Goal: Task Accomplishment & Management: Manage account settings

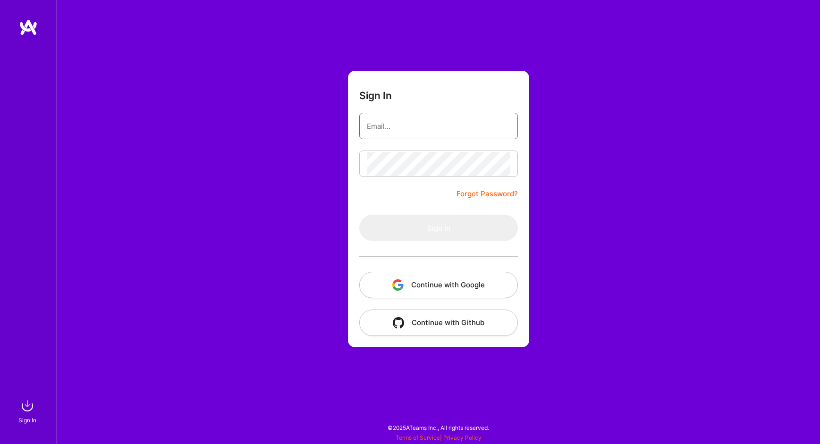
type input "[EMAIL_ADDRESS][DOMAIN_NAME]"
click at [438, 228] on button "Sign In" at bounding box center [438, 228] width 159 height 26
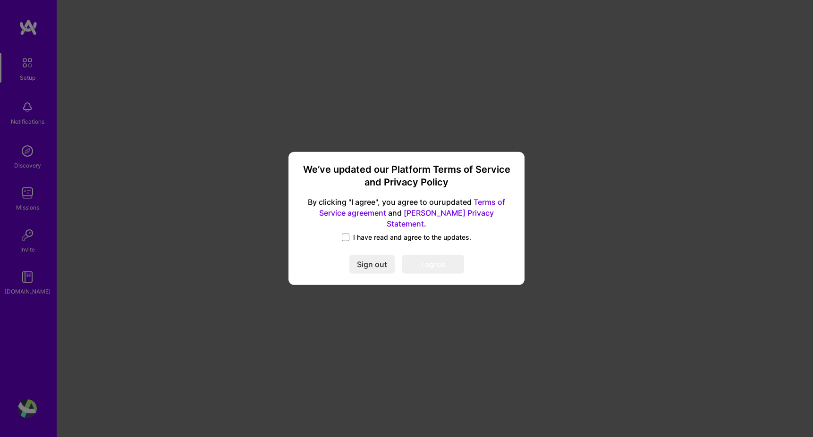
click at [343, 218] on link "Terms of Service agreement" at bounding box center [412, 207] width 186 height 20
click at [342, 234] on span at bounding box center [346, 238] width 8 height 8
click at [0, 0] on input "I have read and agree to the updates." at bounding box center [0, 0] width 0 height 0
click at [437, 261] on button "I agree" at bounding box center [433, 264] width 62 height 19
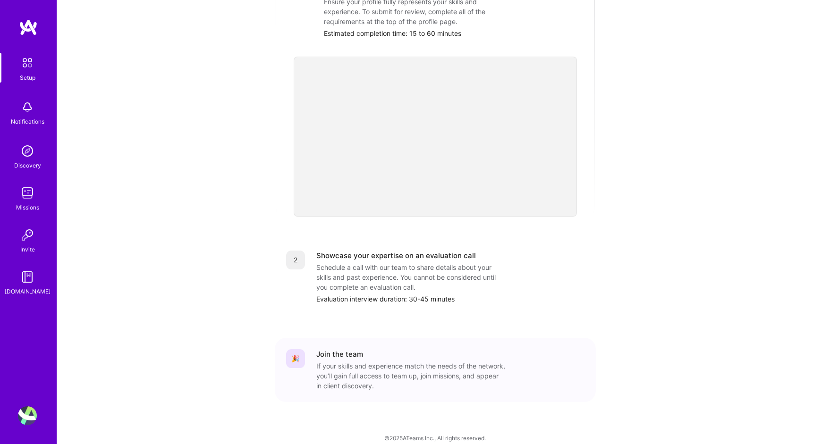
scroll to position [241, 0]
click at [21, 76] on div "Setup" at bounding box center [28, 78] width 16 height 10
click at [20, 121] on div "Notifications" at bounding box center [28, 122] width 34 height 10
click at [23, 158] on img at bounding box center [27, 151] width 19 height 19
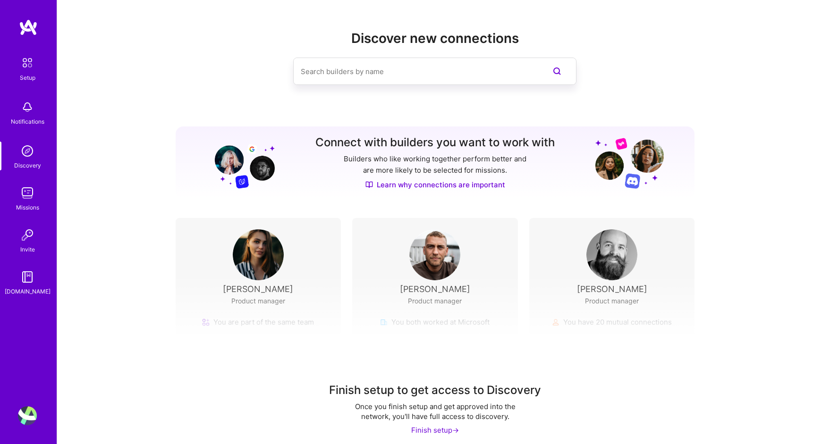
click at [23, 158] on img at bounding box center [27, 151] width 19 height 19
click at [25, 186] on img at bounding box center [27, 193] width 19 height 19
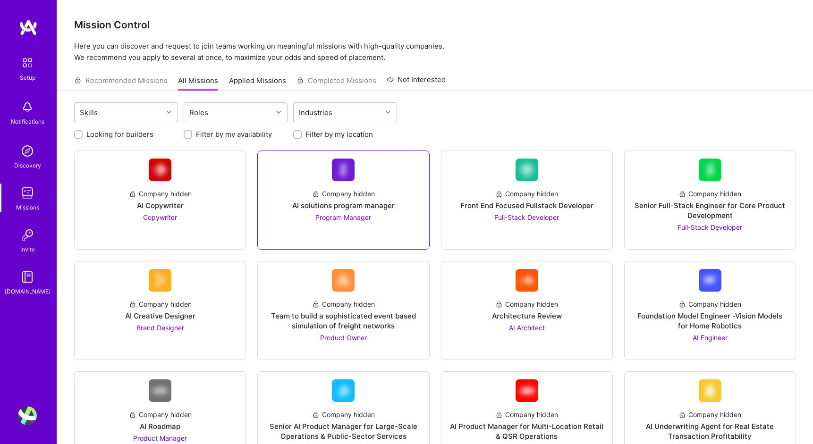
click at [378, 194] on div "Company hidden AI solutions program manager Program Manager" at bounding box center [343, 201] width 156 height 41
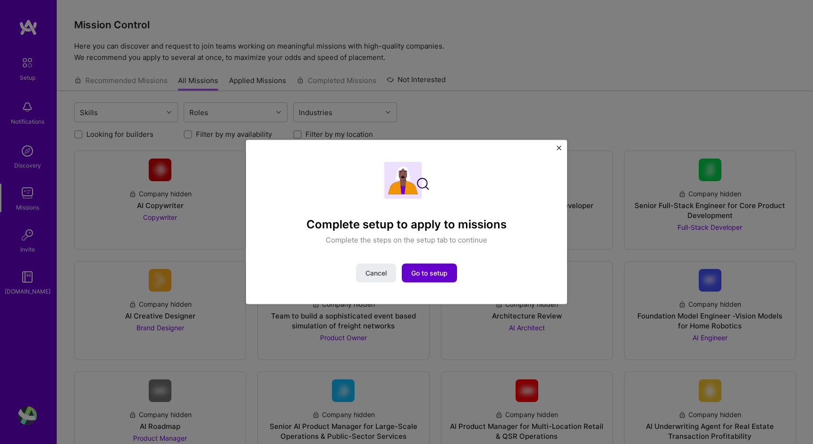
click at [442, 268] on button "Go to setup" at bounding box center [429, 273] width 55 height 19
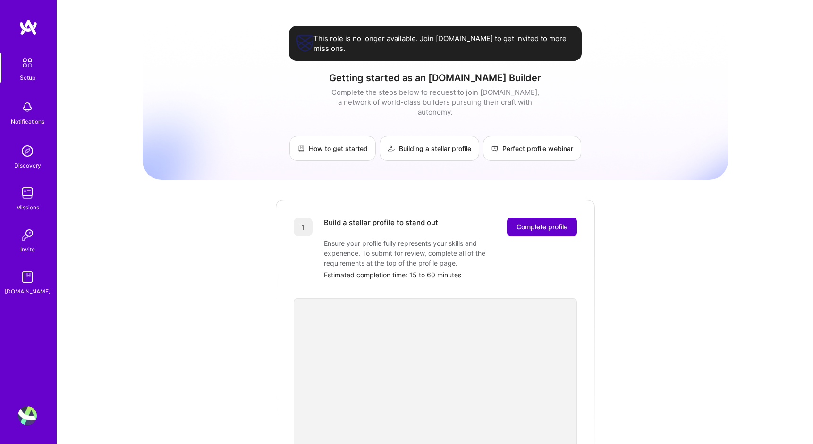
click at [536, 222] on span "Complete profile" at bounding box center [541, 226] width 51 height 9
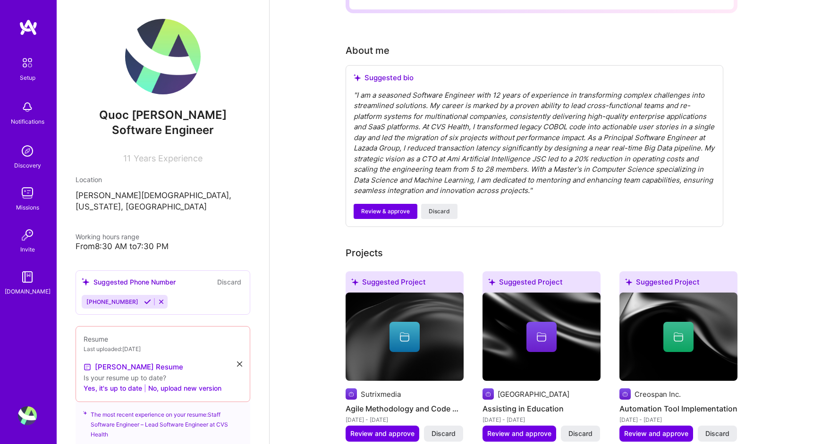
scroll to position [206, 0]
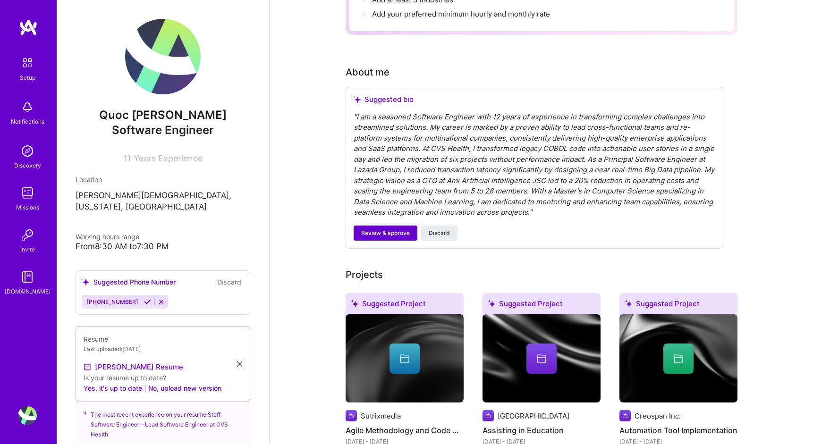
click at [391, 229] on span "Review & approve" at bounding box center [385, 233] width 49 height 8
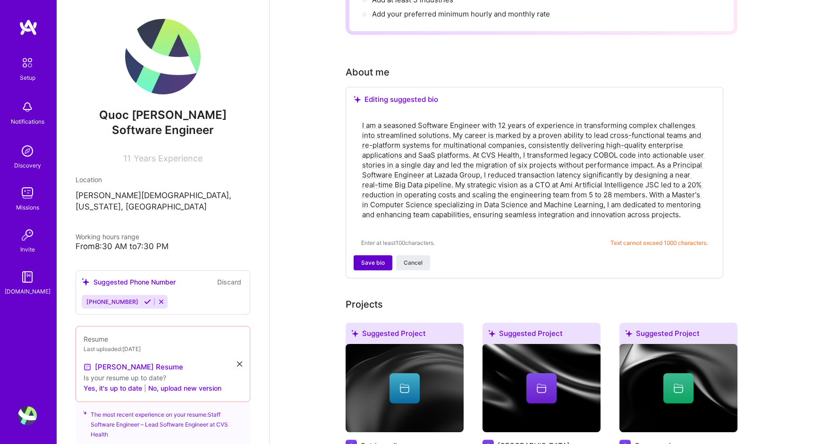
click at [379, 259] on span "Save bio" at bounding box center [373, 263] width 24 height 8
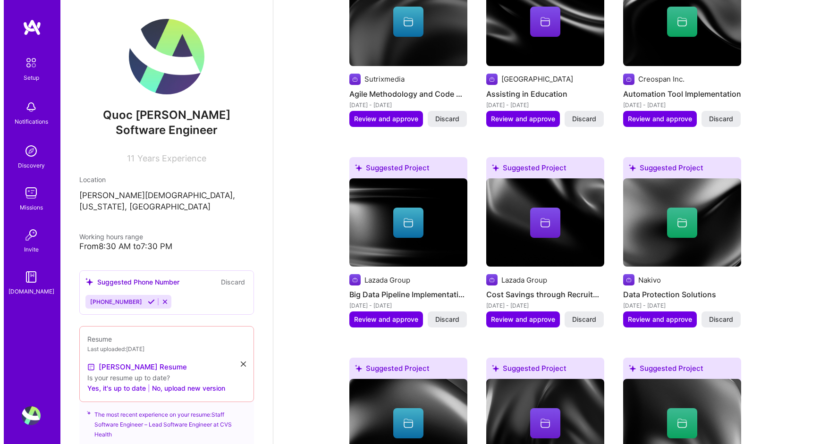
scroll to position [546, 0]
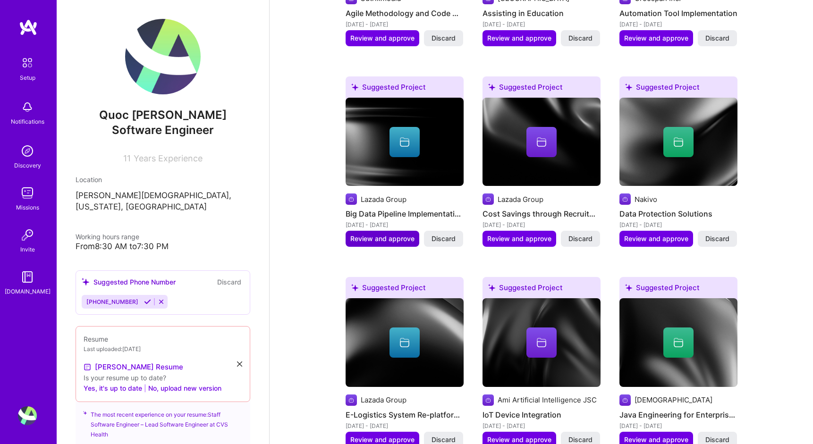
click at [394, 237] on span "Review and approve" at bounding box center [382, 238] width 64 height 9
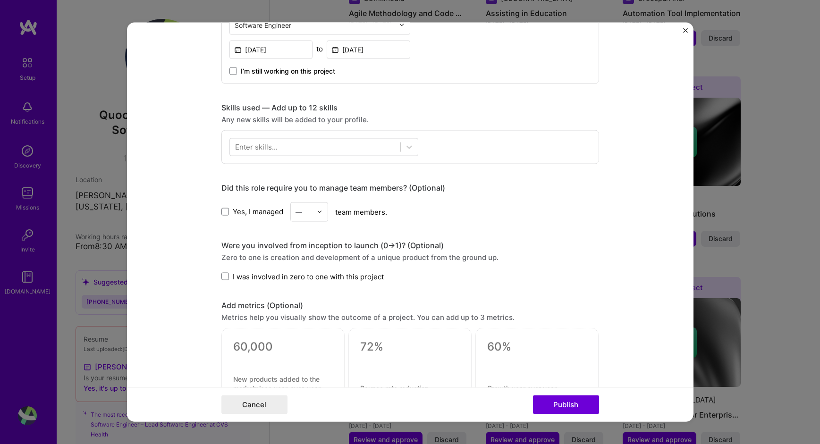
scroll to position [388, 0]
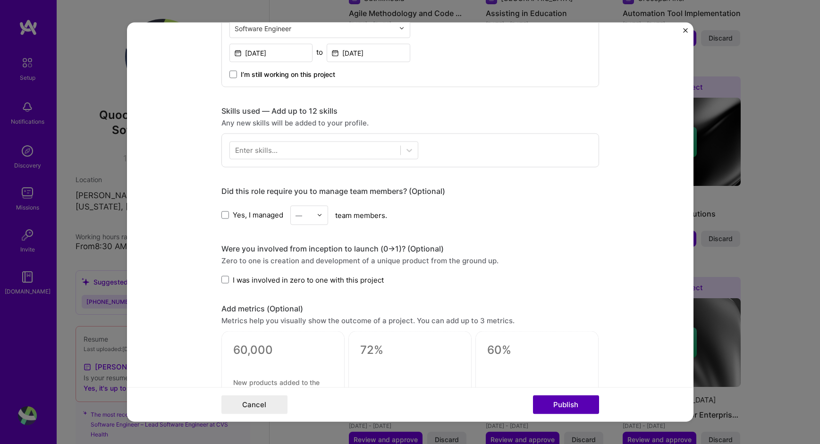
click at [564, 411] on button "Publish" at bounding box center [566, 404] width 66 height 19
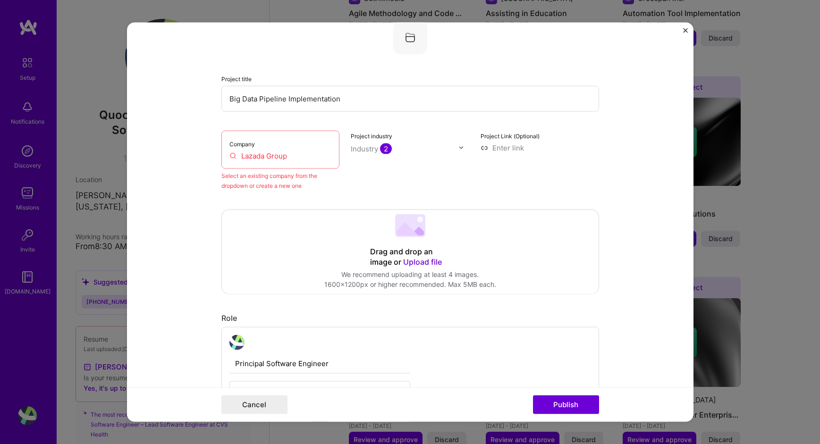
scroll to position [62, 0]
click at [295, 181] on div "Select an existing company from the dropdown or create a new one" at bounding box center [280, 182] width 118 height 20
click at [555, 407] on button "Publish" at bounding box center [566, 404] width 66 height 19
click at [273, 160] on input "Lazada Group" at bounding box center [280, 157] width 102 height 10
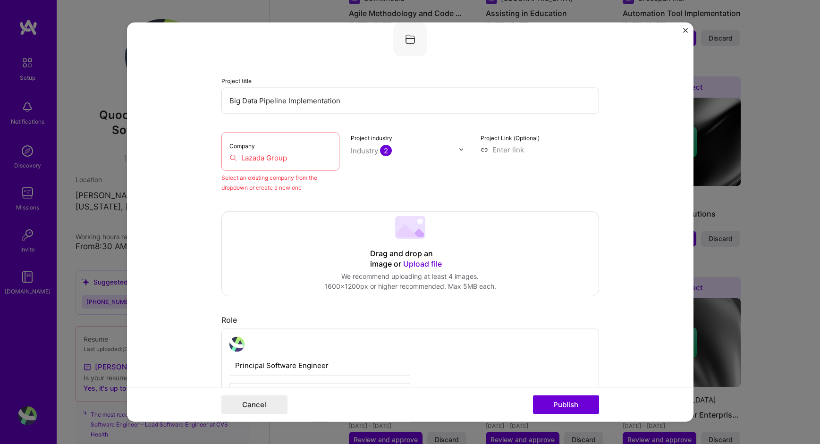
click at [273, 160] on input "Lazada Group" at bounding box center [280, 157] width 102 height 10
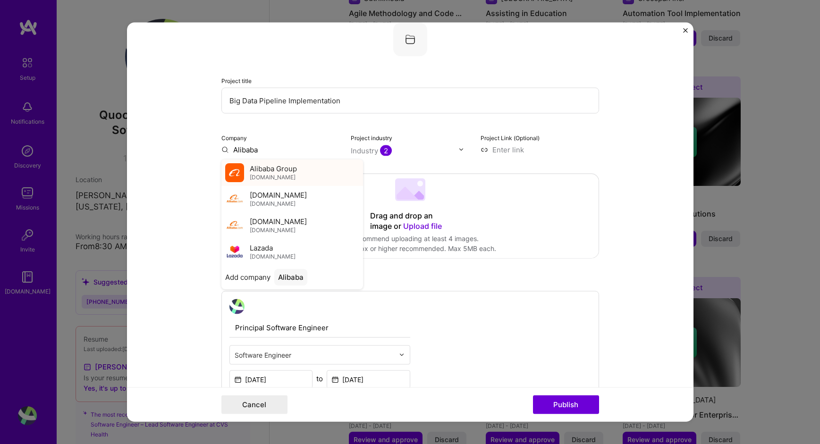
click at [263, 176] on span "[DOMAIN_NAME]" at bounding box center [273, 178] width 46 height 8
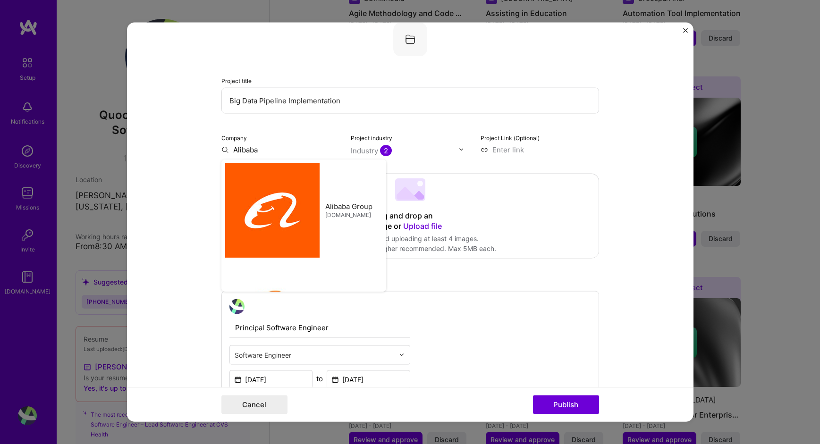
type input "Alibaba Group"
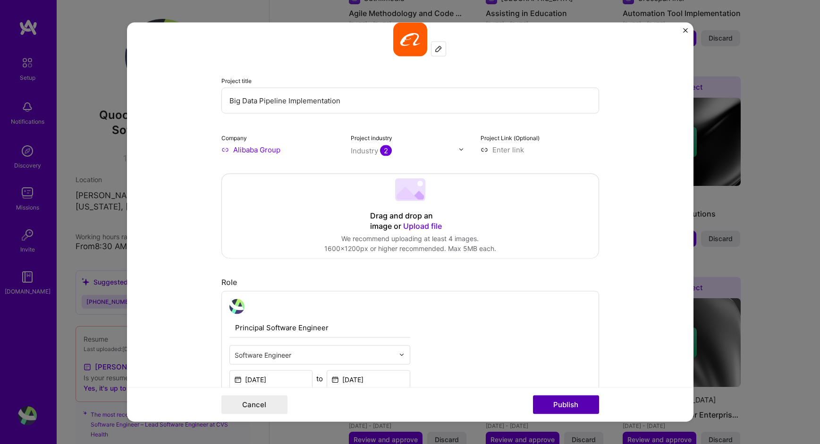
click at [564, 401] on button "Publish" at bounding box center [566, 404] width 66 height 19
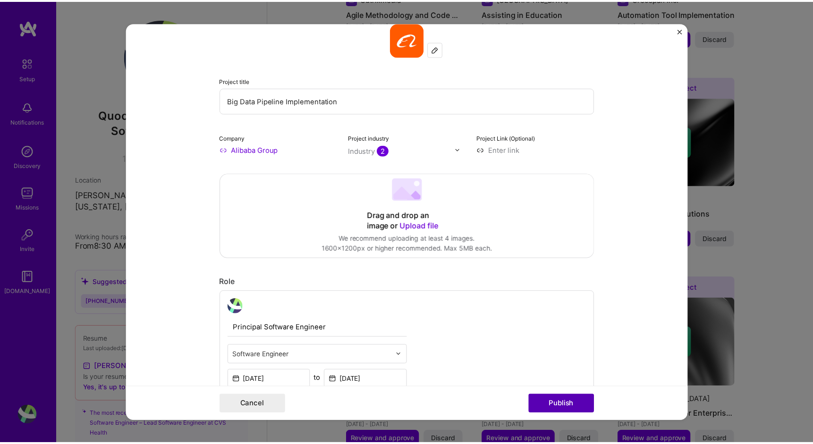
scroll to position [472, 0]
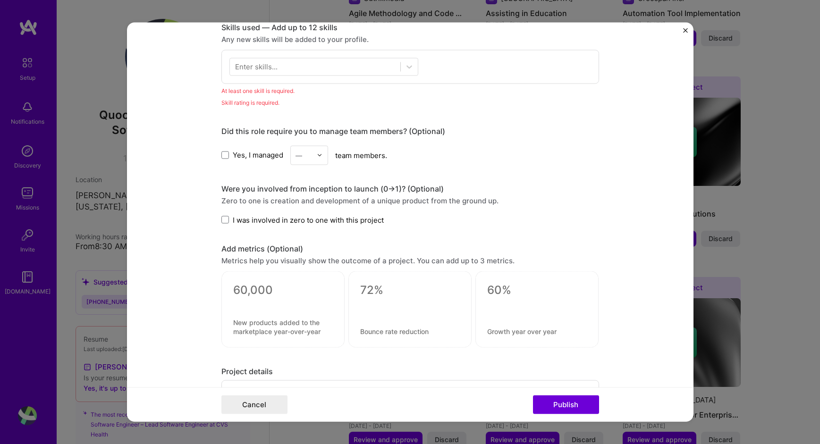
click at [677, 29] on form "Editing suggested project This project is suggested based on your LinkedIn, res…" at bounding box center [410, 222] width 566 height 400
click at [680, 30] on form "Editing suggested project This project is suggested based on your LinkedIn, res…" at bounding box center [410, 222] width 566 height 400
click at [684, 29] on img "Close" at bounding box center [685, 30] width 5 height 5
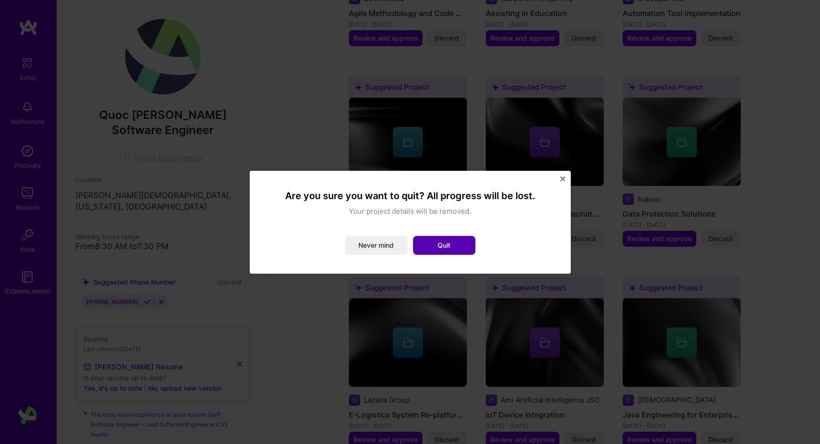
click at [443, 245] on button "Quit" at bounding box center [444, 245] width 62 height 19
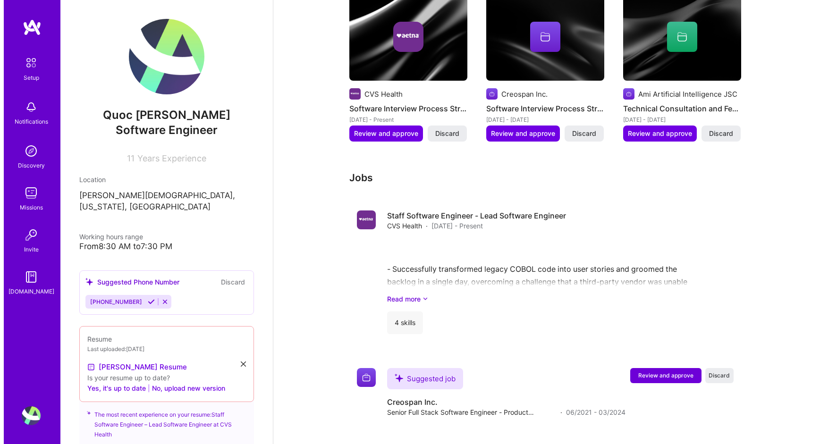
scroll to position [1957, 0]
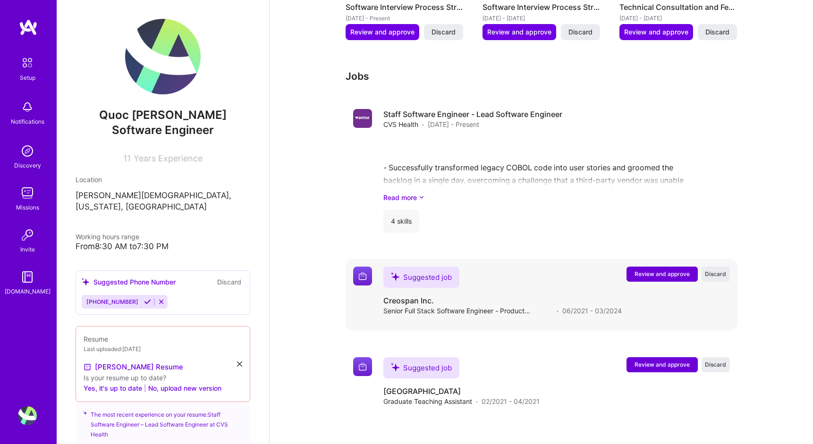
click at [658, 274] on span "Review and approve" at bounding box center [661, 274] width 55 height 8
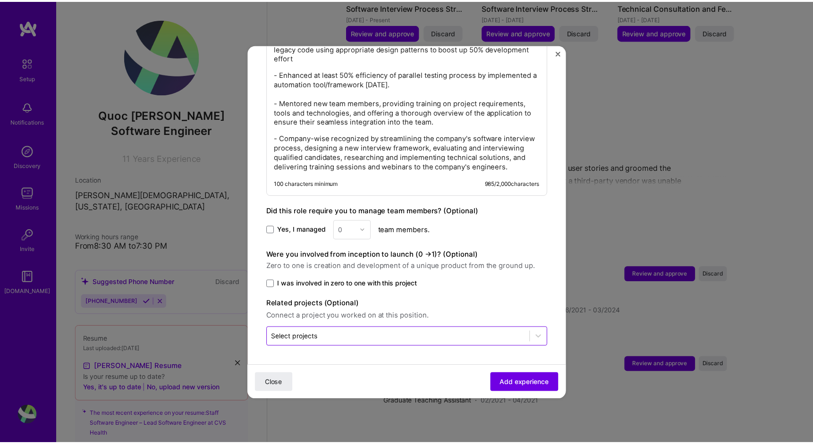
scroll to position [500, 0]
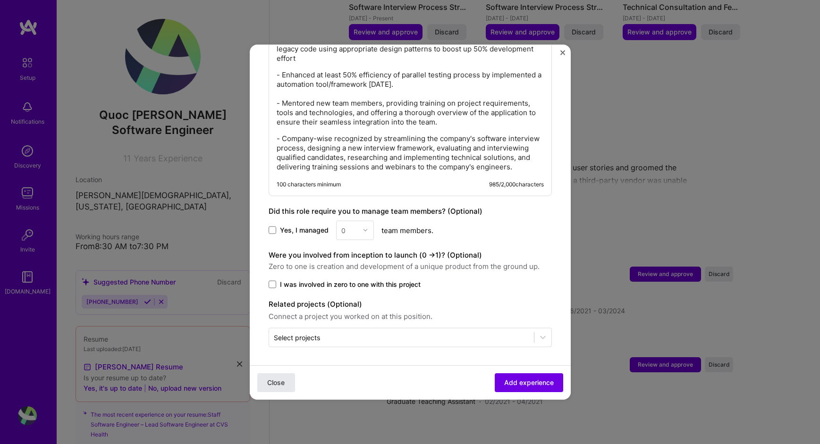
click at [276, 384] on span "Close" at bounding box center [275, 382] width 17 height 9
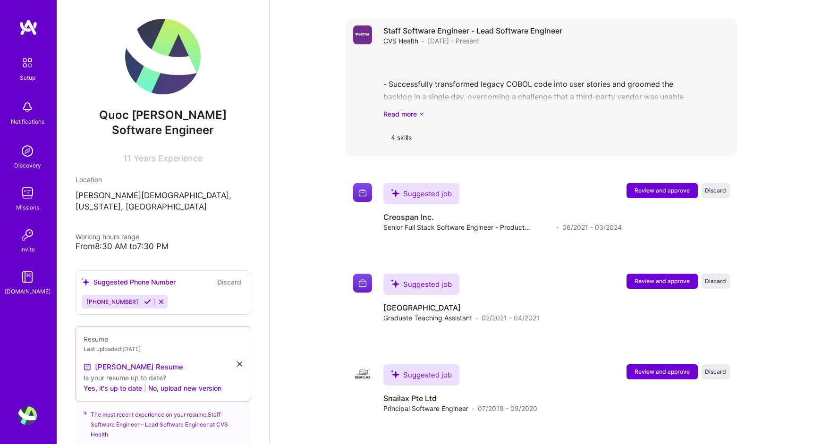
scroll to position [2042, 0]
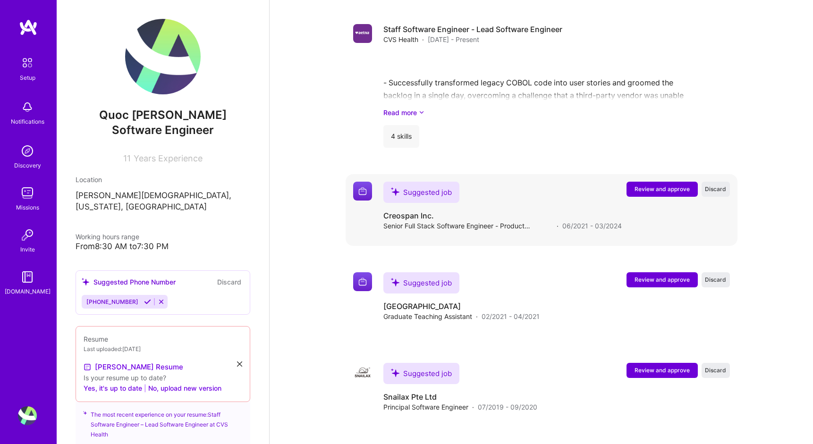
click at [665, 186] on span "Review and approve" at bounding box center [661, 189] width 55 height 8
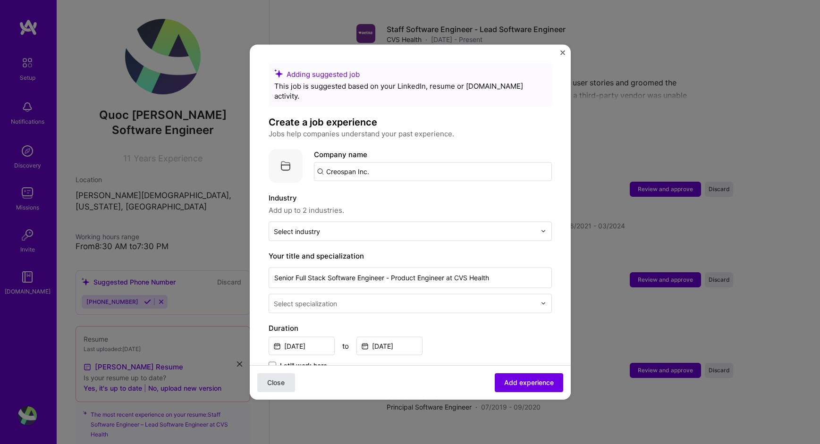
click at [277, 386] on span "Close" at bounding box center [275, 382] width 17 height 9
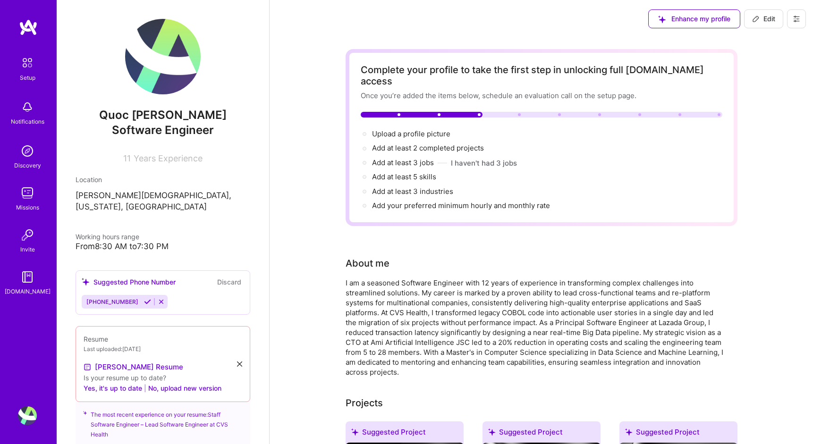
scroll to position [0, 0]
click at [513, 112] on div at bounding box center [540, 115] width 361 height 6
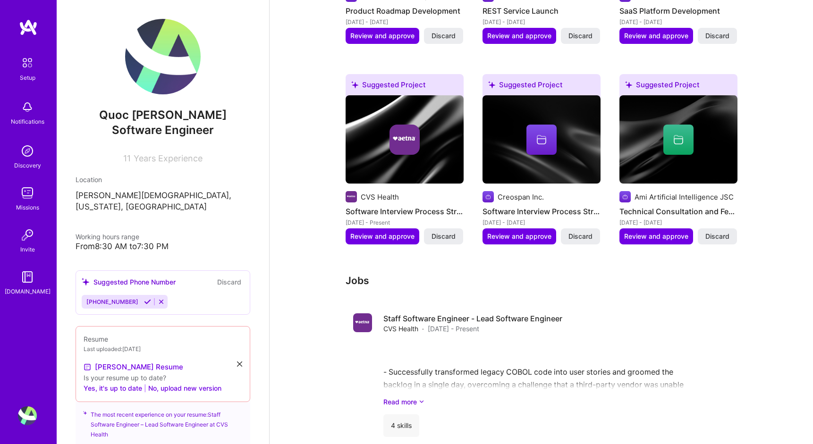
scroll to position [1831, 0]
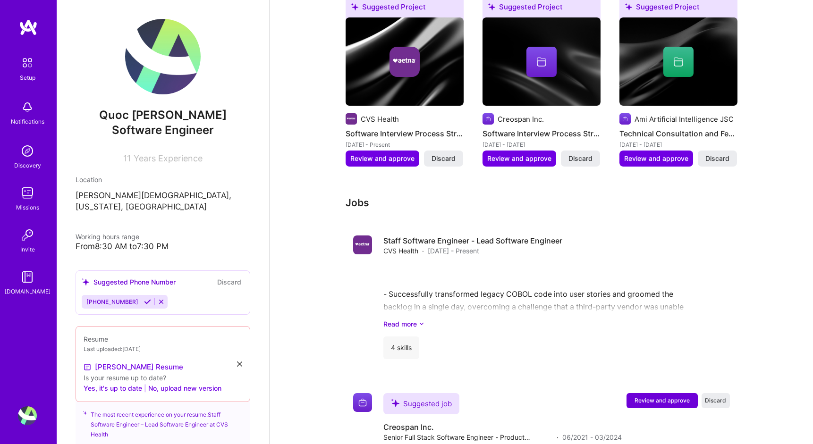
click at [27, 95] on div "Setup Notifications Discovery Missions Invite [DOMAIN_NAME]" at bounding box center [28, 174] width 57 height 243
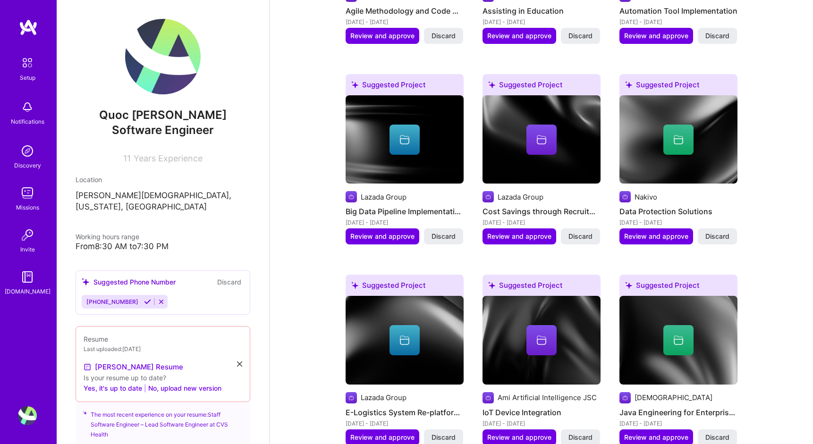
scroll to position [534, 0]
